Goal: Information Seeking & Learning: Learn about a topic

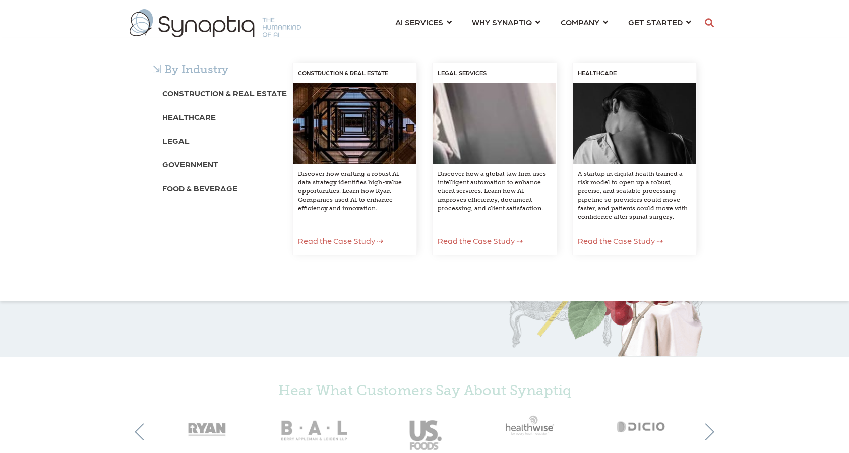
click at [240, 93] on b "Construction & Real Estate" at bounding box center [224, 93] width 125 height 10
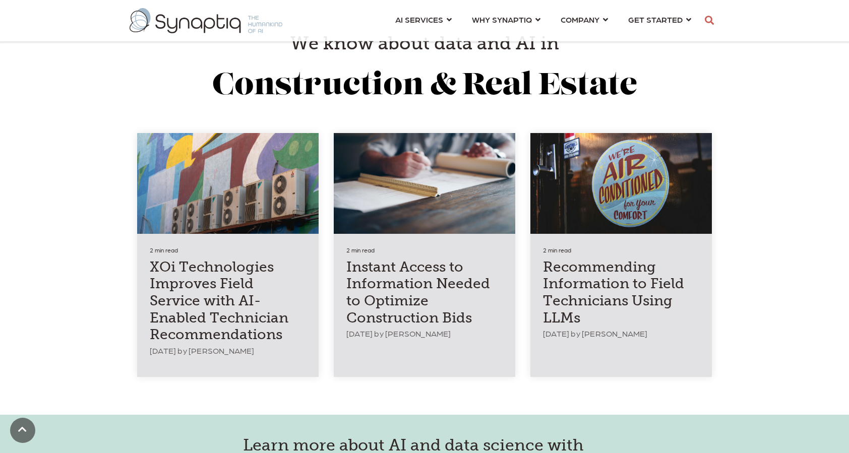
scroll to position [1613, 0]
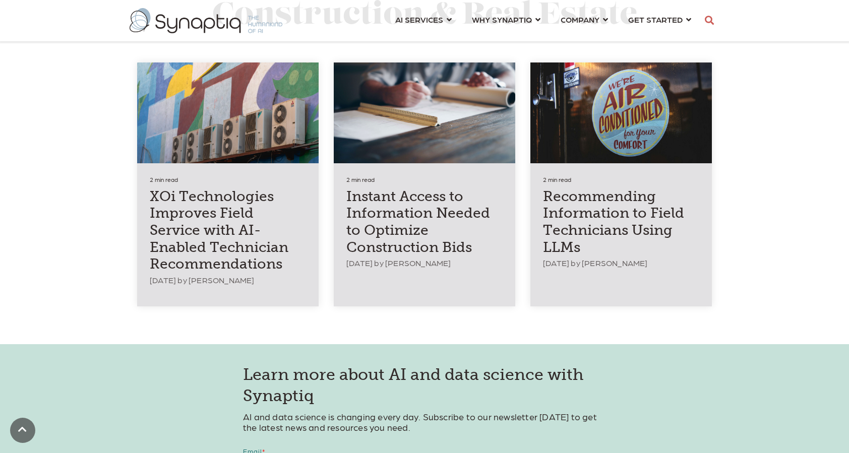
click at [197, 249] on h4 "XOi Technologies Improves Field Service with AI-Enabled Technician Recommendati…" at bounding box center [228, 230] width 156 height 85
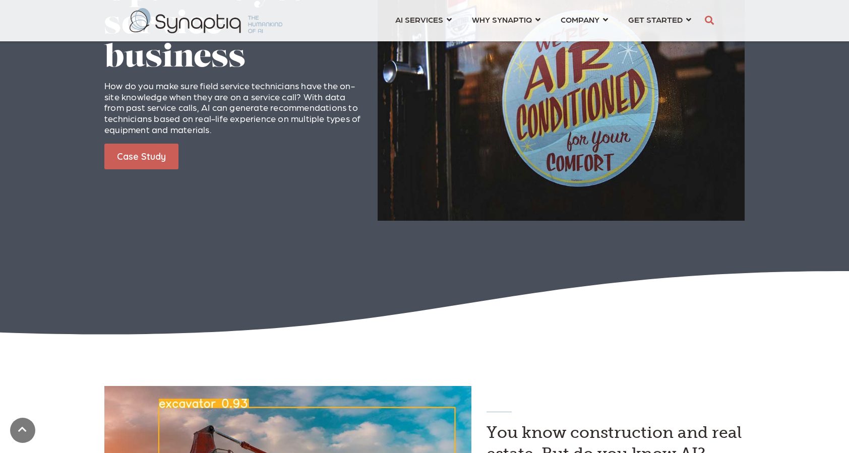
scroll to position [1159, 0]
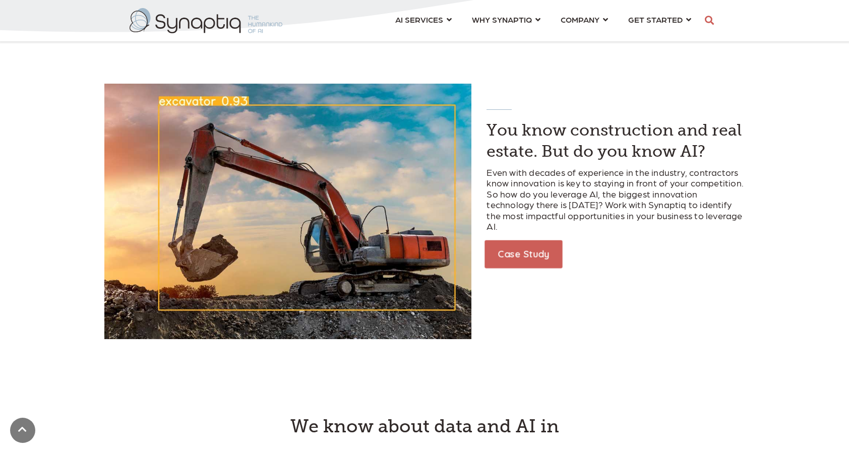
click at [510, 240] on link "Case Study" at bounding box center [524, 254] width 78 height 28
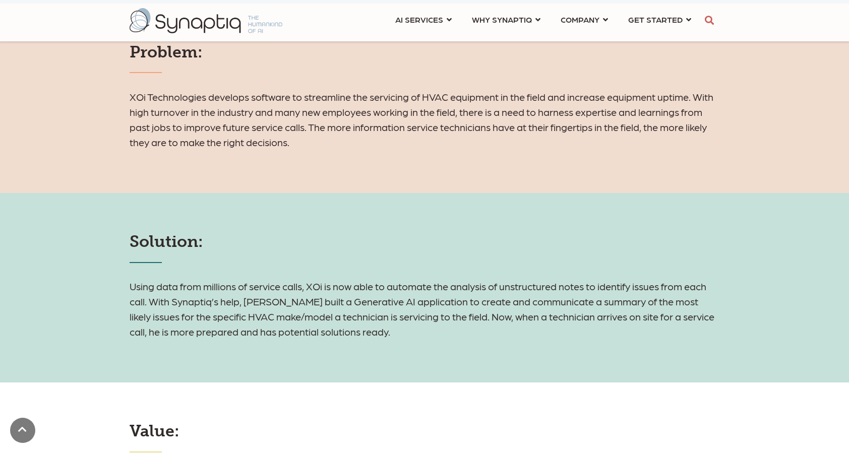
scroll to position [807, 0]
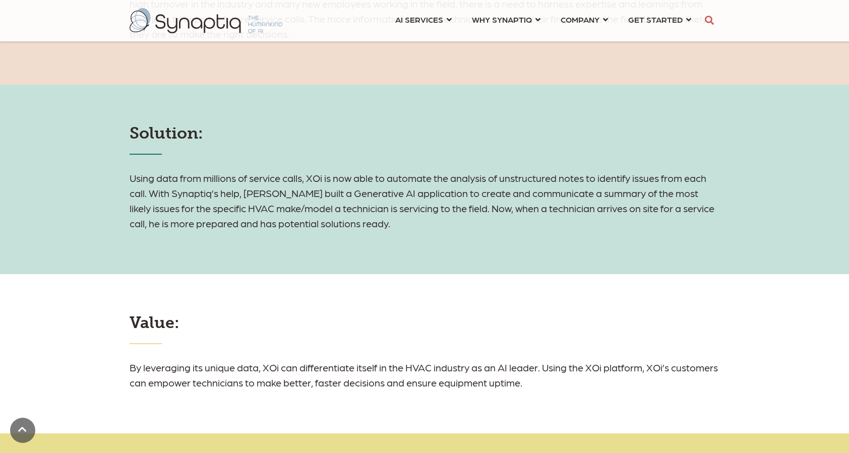
click at [388, 231] on h6 "Using data from millions of service calls, XOi is now able to automate the anal…" at bounding box center [425, 200] width 590 height 60
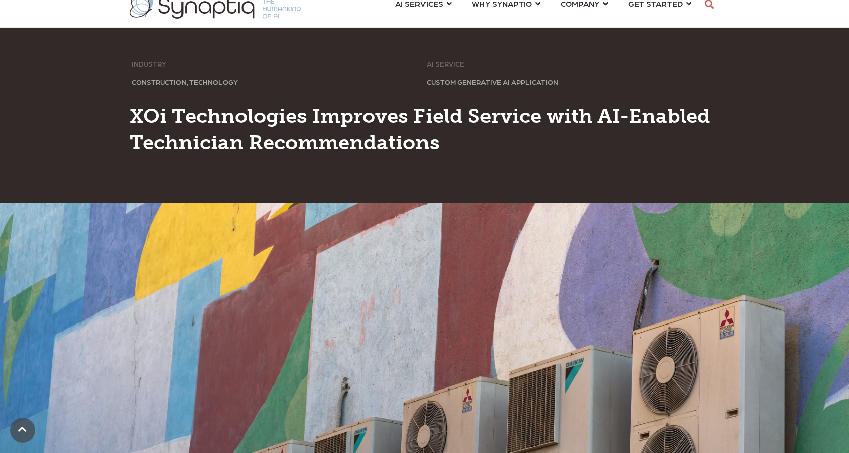
scroll to position [0, 0]
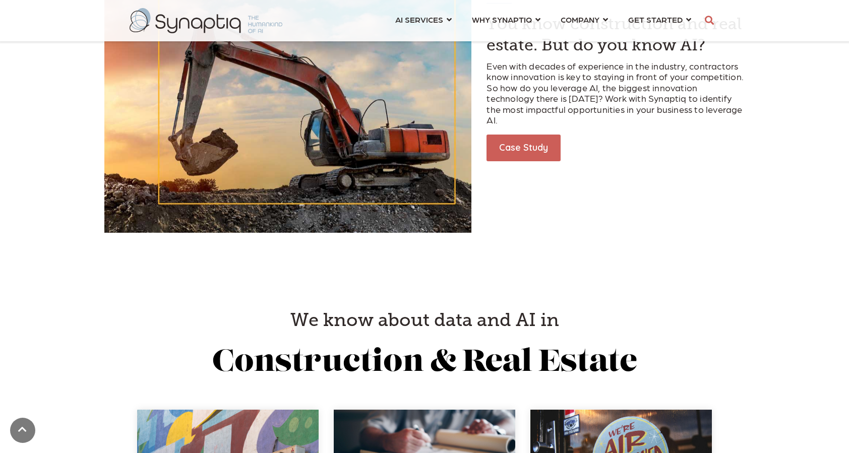
scroll to position [1210, 0]
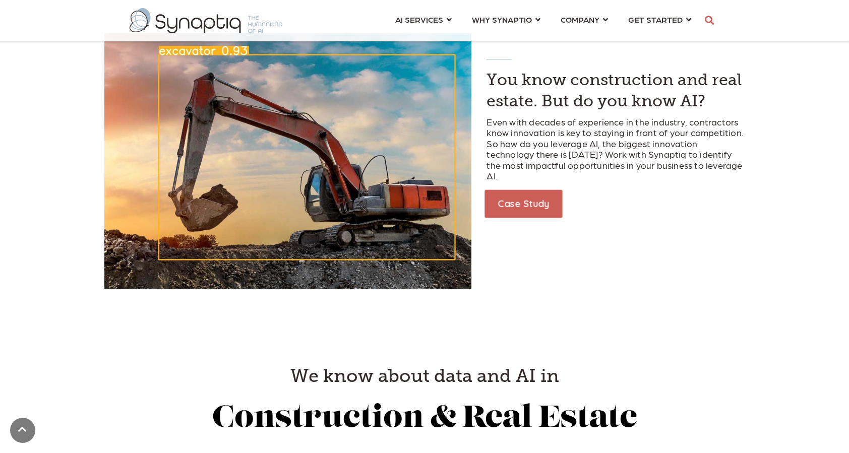
click at [533, 190] on link "Case Study" at bounding box center [524, 204] width 78 height 28
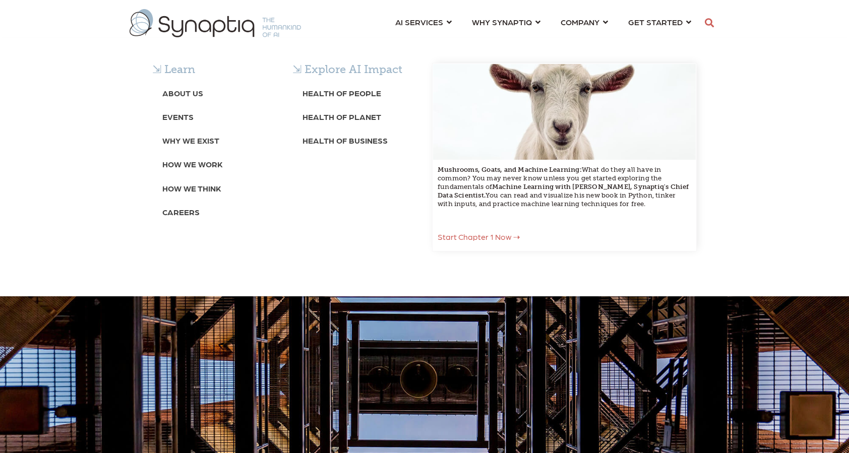
click at [180, 215] on b "Careers" at bounding box center [180, 212] width 37 height 10
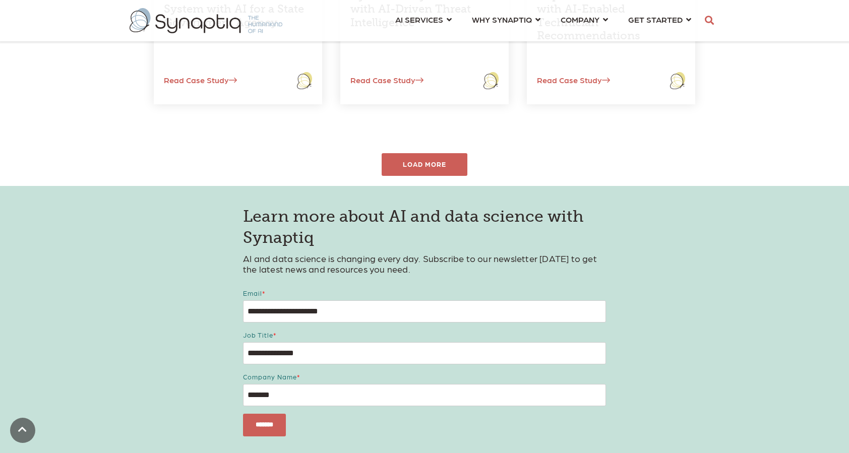
scroll to position [554, 0]
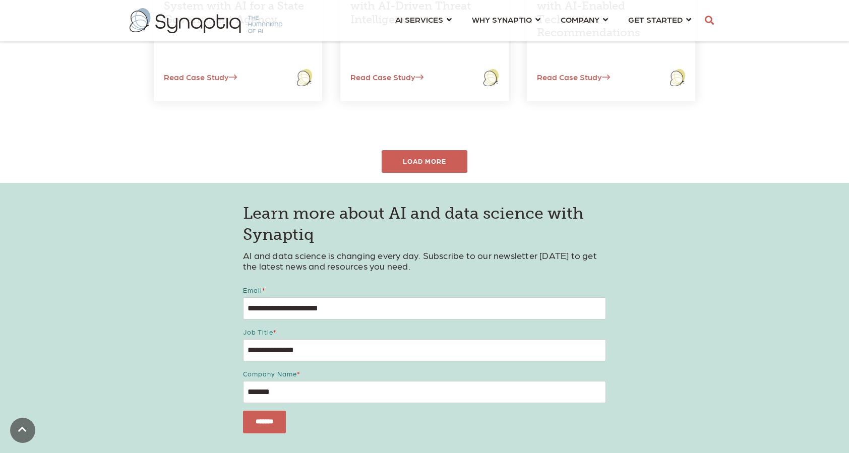
click at [431, 164] on div "LOAD MORE" at bounding box center [425, 161] width 86 height 23
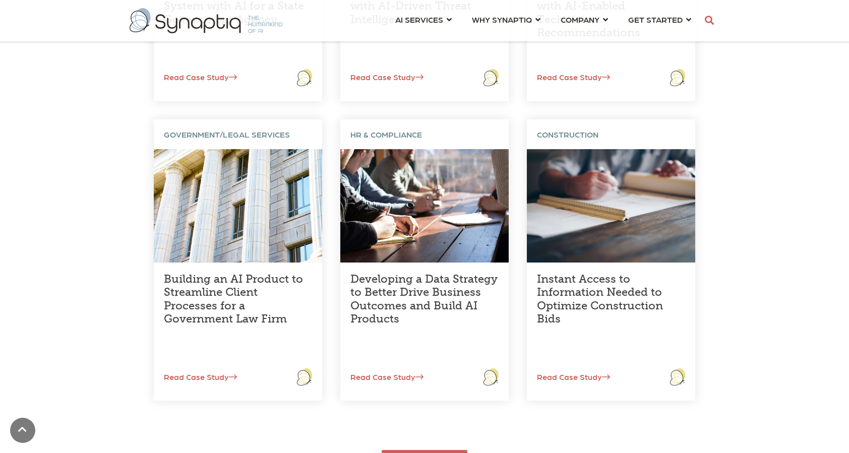
click at [624, 306] on link "Instant Access to Information Needed to Optimize Construction Bids" at bounding box center [600, 298] width 126 height 53
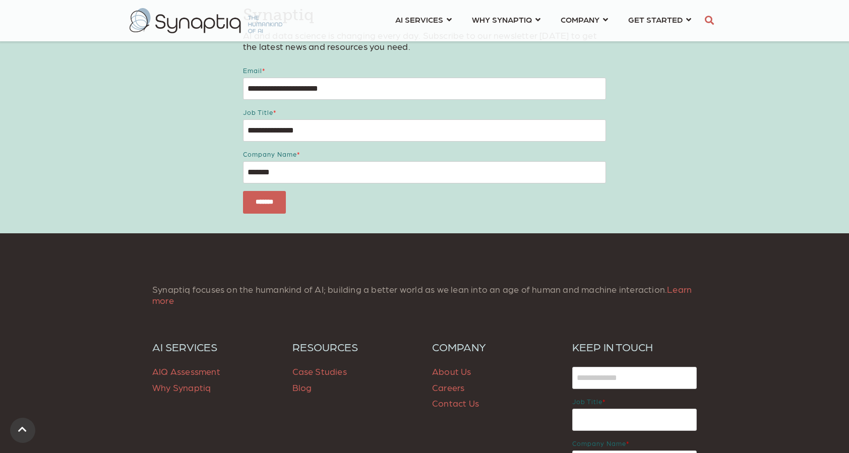
scroll to position [302, 0]
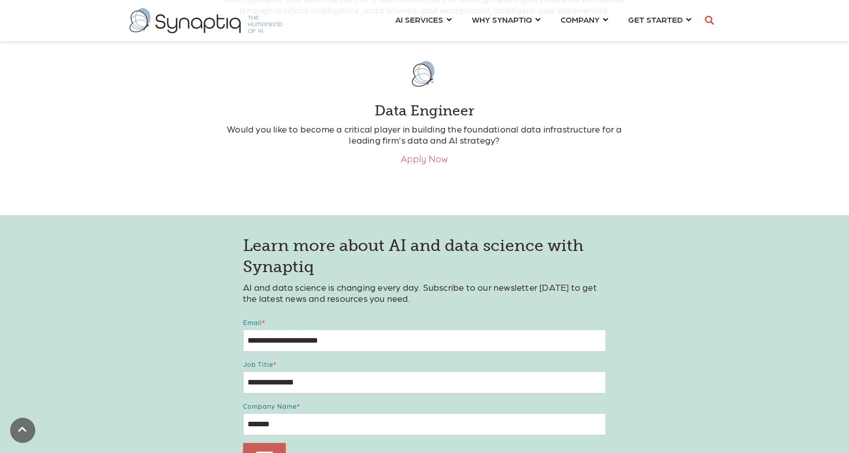
click at [420, 162] on link "Apply Now" at bounding box center [424, 159] width 47 height 12
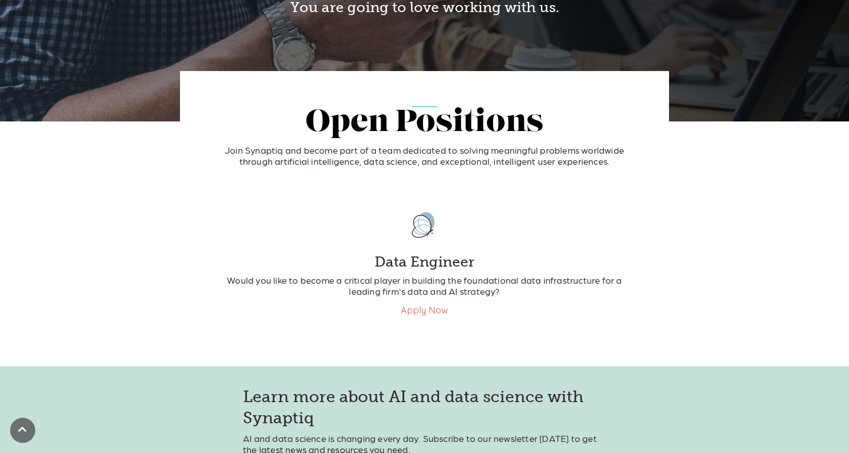
scroll to position [0, 0]
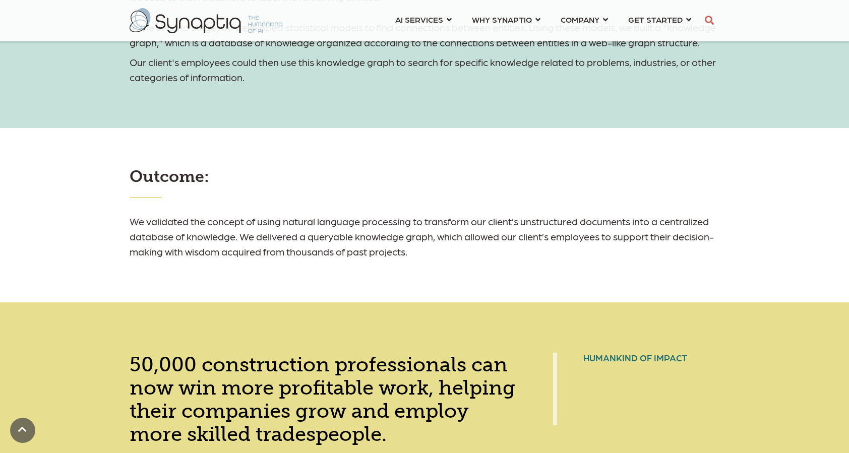
scroll to position [907, 0]
